Goal: Information Seeking & Learning: Find specific page/section

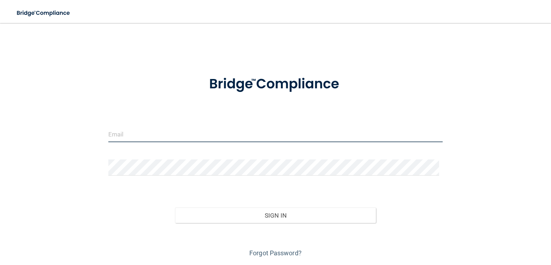
click at [237, 132] on input "email" at bounding box center [275, 134] width 335 height 16
type input "[EMAIL_ADDRESS][DOMAIN_NAME]"
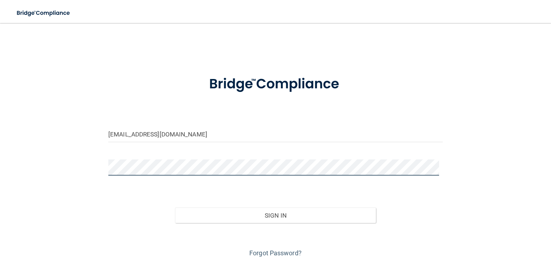
click at [175, 207] on button "Sign In" at bounding box center [275, 215] width 201 height 16
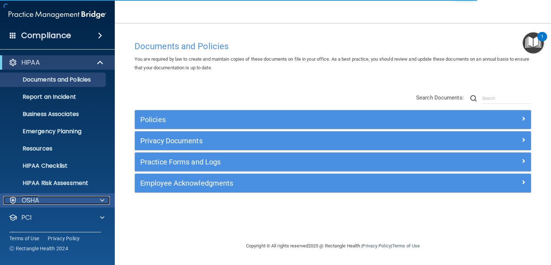
click at [99, 199] on div at bounding box center [101, 200] width 18 height 9
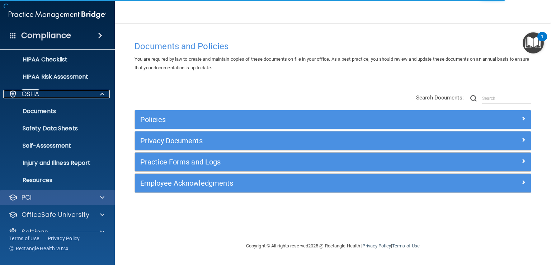
scroll to position [108, 0]
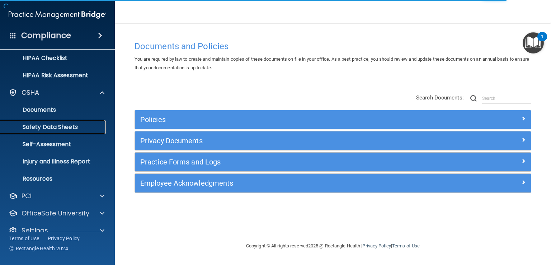
click at [67, 127] on p "Safety Data Sheets" at bounding box center [54, 126] width 98 height 7
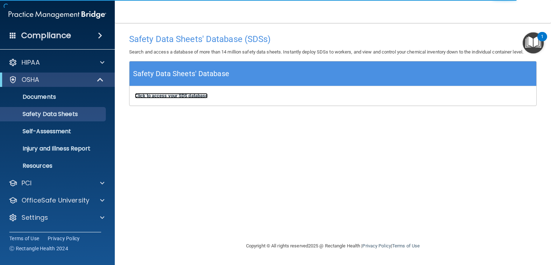
click at [178, 98] on b "Click to access your SDS database" at bounding box center [171, 95] width 73 height 5
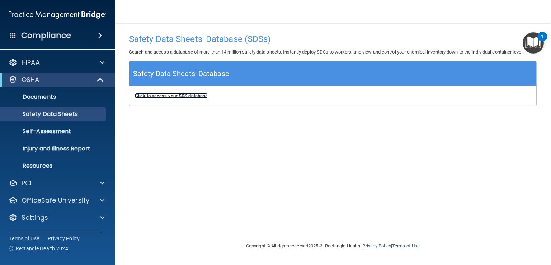
click at [184, 95] on b "Click to access your SDS database" at bounding box center [171, 95] width 73 height 5
click at [170, 97] on b "Click to access your SDS database" at bounding box center [171, 95] width 73 height 5
click at [50, 35] on h4 "Compliance" at bounding box center [46, 36] width 50 height 10
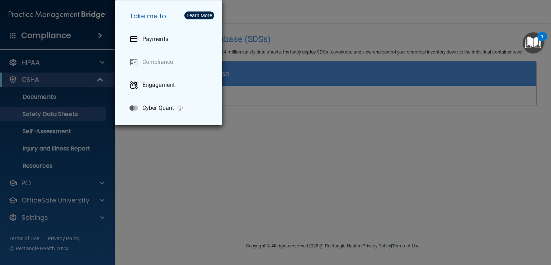
click at [154, 178] on div "Take me to: Payments Compliance Engagement Cyber Quant" at bounding box center [275, 132] width 551 height 265
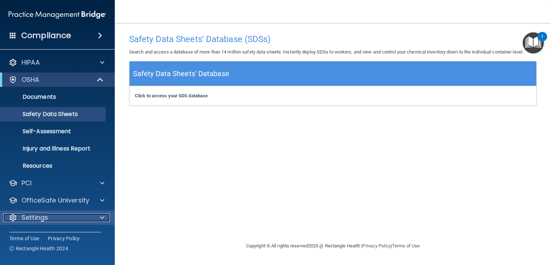
click at [73, 219] on div "Settings" at bounding box center [47, 217] width 89 height 9
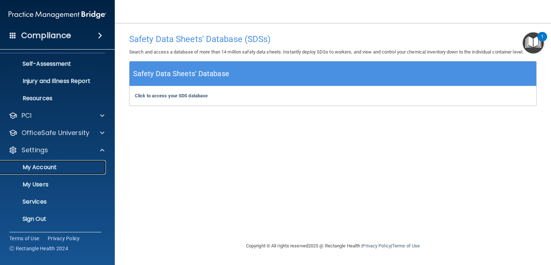
click at [44, 169] on p "My Account" at bounding box center [54, 167] width 98 height 7
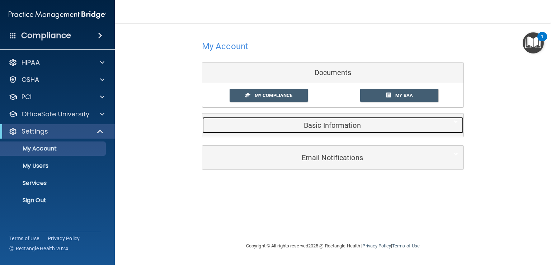
click at [330, 127] on h5 "Basic Information" at bounding box center [322, 125] width 229 height 8
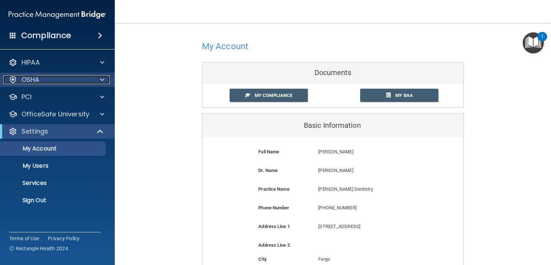
click at [89, 78] on div "OSHA" at bounding box center [47, 79] width 89 height 9
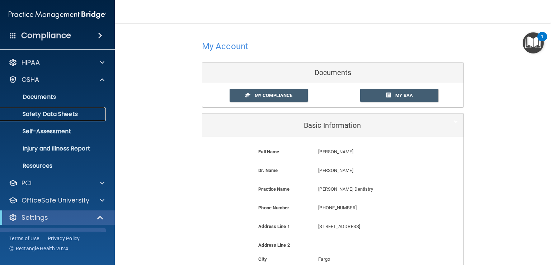
click at [56, 111] on p "Safety Data Sheets" at bounding box center [54, 114] width 98 height 7
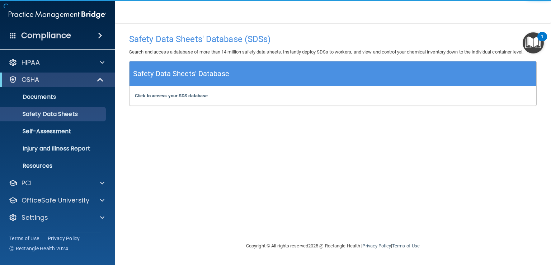
click at [181, 100] on div "Click to access your SDS database Click to access your SDS database" at bounding box center [333, 95] width 407 height 19
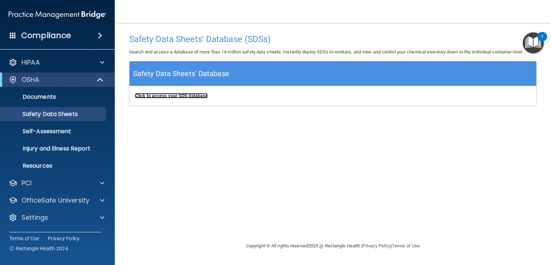
click at [181, 97] on b "Click to access your SDS database" at bounding box center [171, 95] width 73 height 5
